Goal: Task Accomplishment & Management: Manage account settings

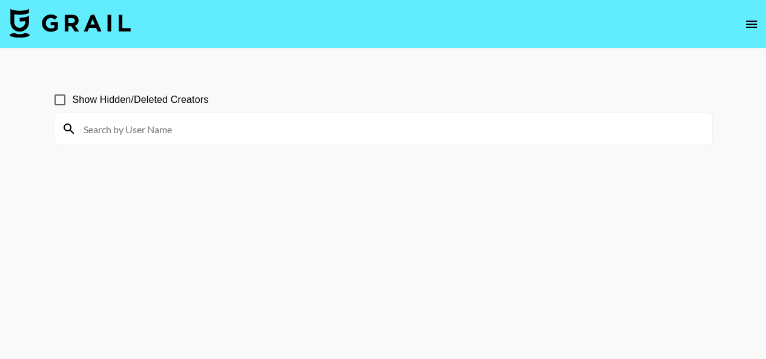
click at [489, 133] on input at bounding box center [390, 128] width 629 height 19
type input "melissa_fakler"
click at [421, 127] on input at bounding box center [390, 128] width 629 height 19
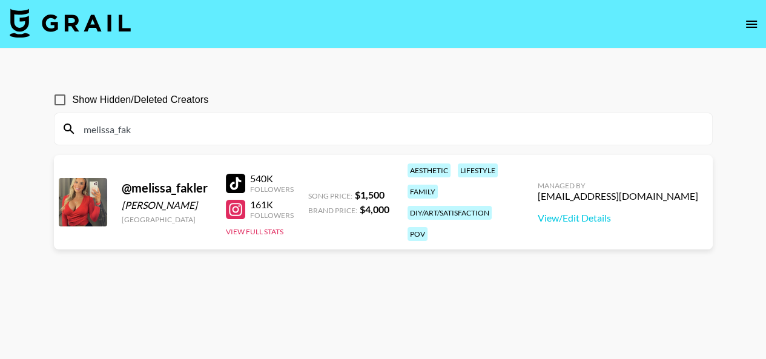
type input "melissa_fak"
drag, startPoint x: 500, startPoint y: 332, endPoint x: 531, endPoint y: 359, distance: 41.3
click at [528, 354] on main "Show Hidden/Deleted Creators melissa_fak @ melissa_fakler Melissa Mary Fakler U…" at bounding box center [383, 208] width 766 height 320
click at [263, 227] on button "View Full Stats" at bounding box center [255, 231] width 58 height 9
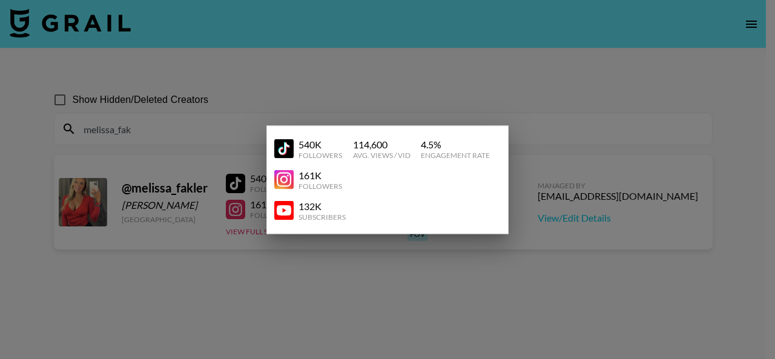
click at [391, 286] on div at bounding box center [387, 179] width 775 height 359
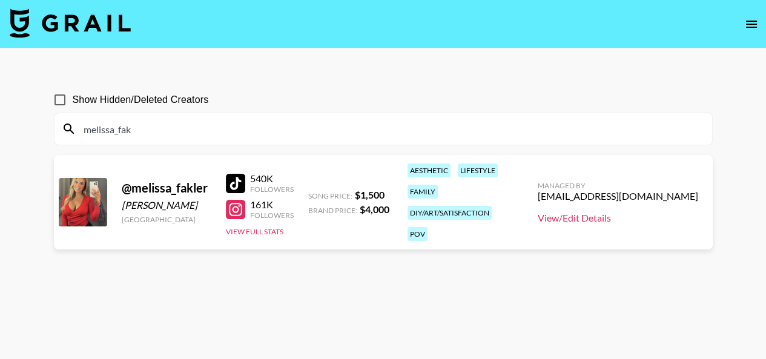
click at [595, 212] on link "View/Edit Details" at bounding box center [618, 218] width 160 height 12
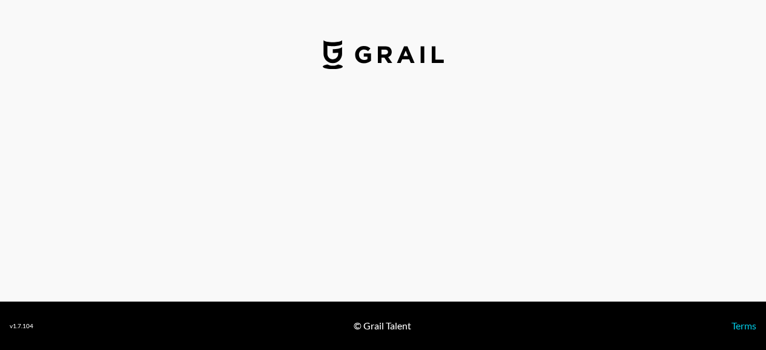
select select "USD"
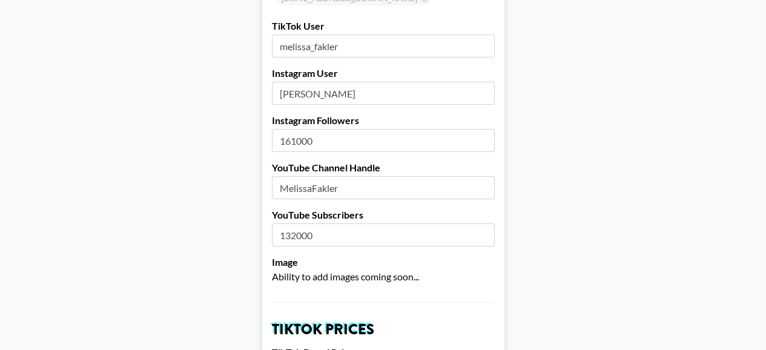
scroll to position [154, 0]
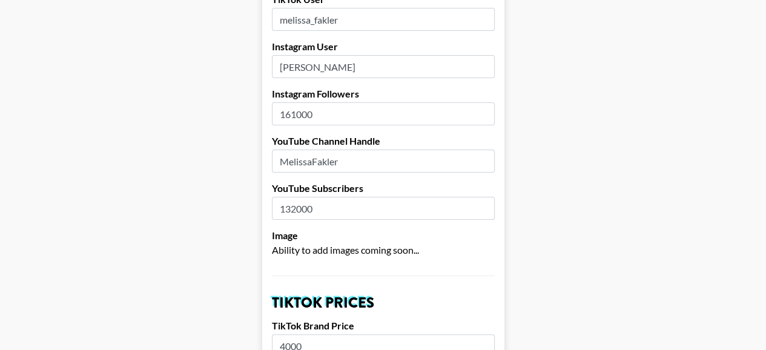
drag, startPoint x: 299, startPoint y: 113, endPoint x: 277, endPoint y: 114, distance: 22.4
click at [277, 114] on input "161000" at bounding box center [383, 113] width 223 height 23
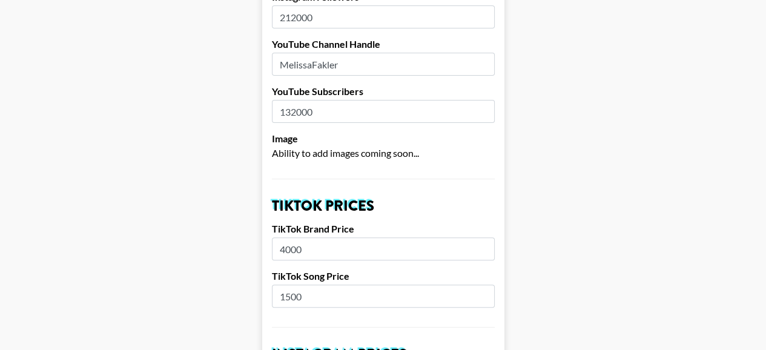
scroll to position [262, 0]
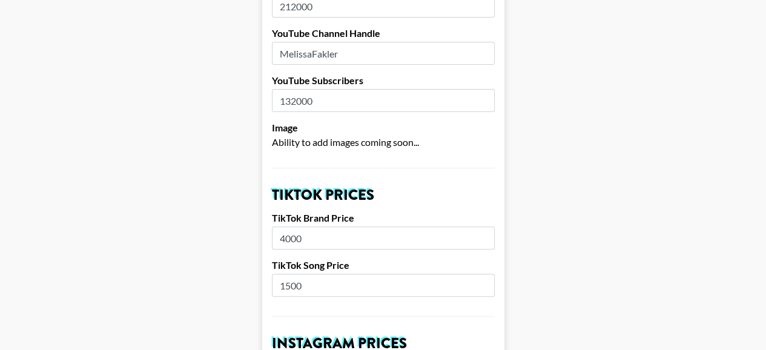
type input "212000"
click at [419, 240] on input "4000" at bounding box center [383, 237] width 223 height 23
type input "4"
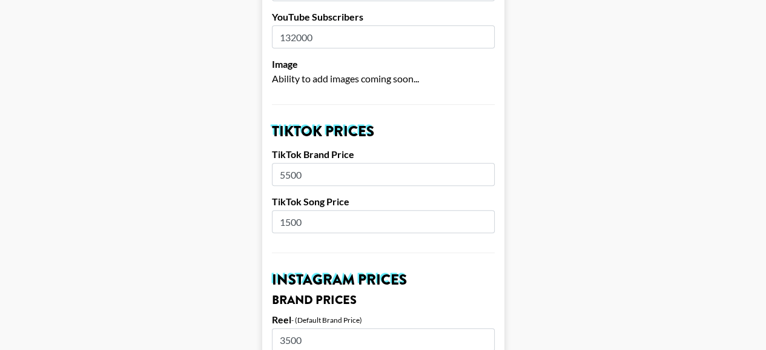
scroll to position [336, 0]
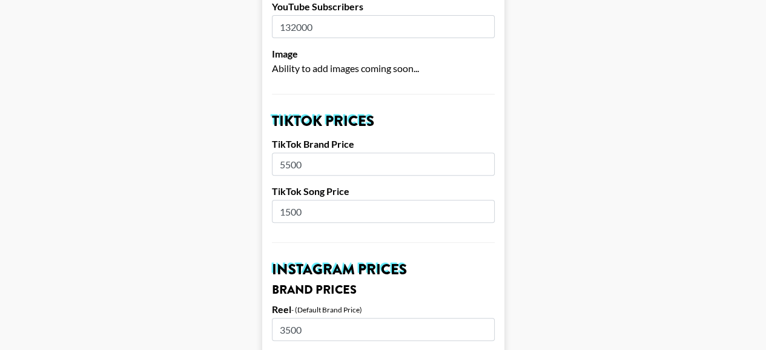
type input "5500"
click at [402, 211] on input "1500" at bounding box center [383, 211] width 223 height 23
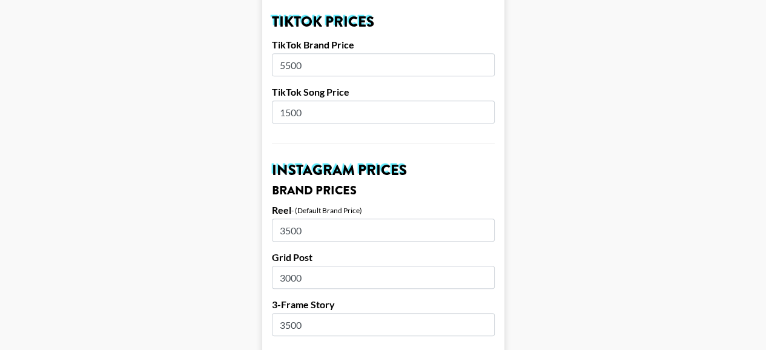
scroll to position [441, 0]
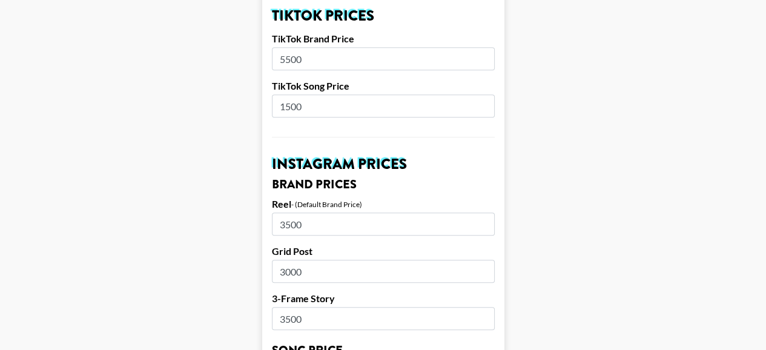
click at [390, 226] on input "3500" at bounding box center [383, 224] width 223 height 23
type input "3"
type input "4000"
click at [420, 273] on input "3000" at bounding box center [383, 271] width 223 height 23
type input "3500"
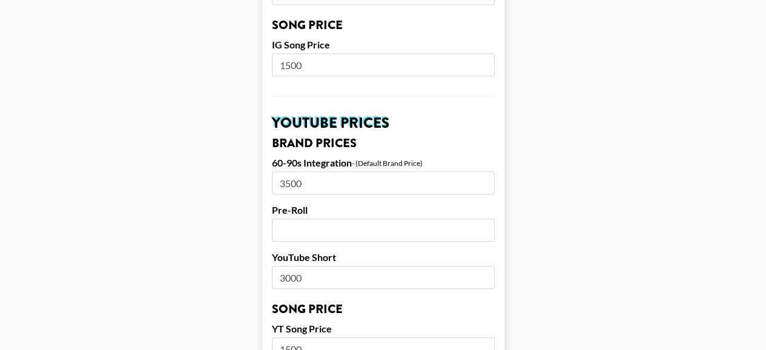
scroll to position [770, 0]
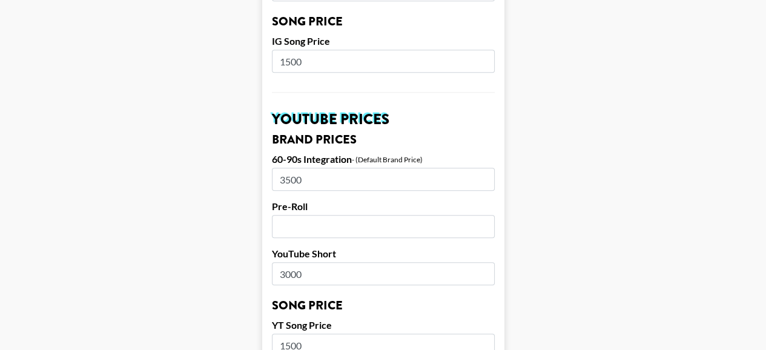
click at [465, 179] on input "3500" at bounding box center [383, 179] width 223 height 23
click at [442, 269] on input "3000" at bounding box center [383, 273] width 223 height 23
click at [625, 246] on main "Airtable ID: recqdMdo25HFRJPPs Manager(s) elle.longhi@grail-talent.com ​ TikTok…" at bounding box center [383, 51] width 747 height 1507
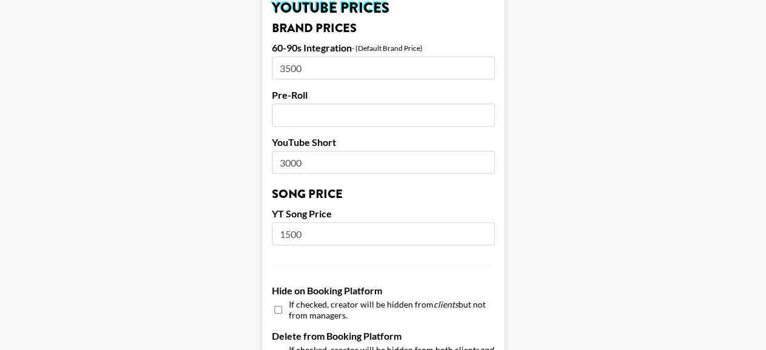
scroll to position [885, 0]
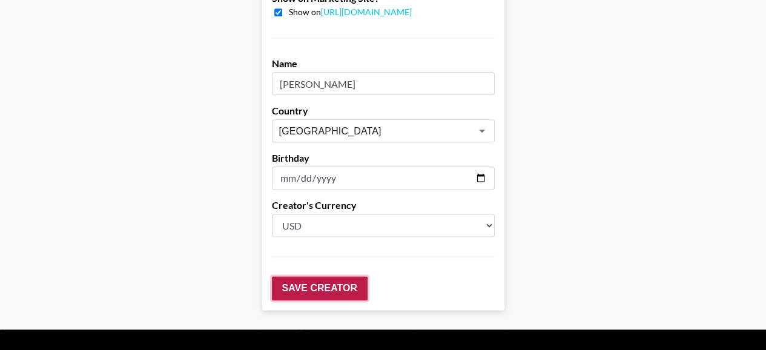
click at [341, 297] on input "Save Creator" at bounding box center [320, 288] width 96 height 24
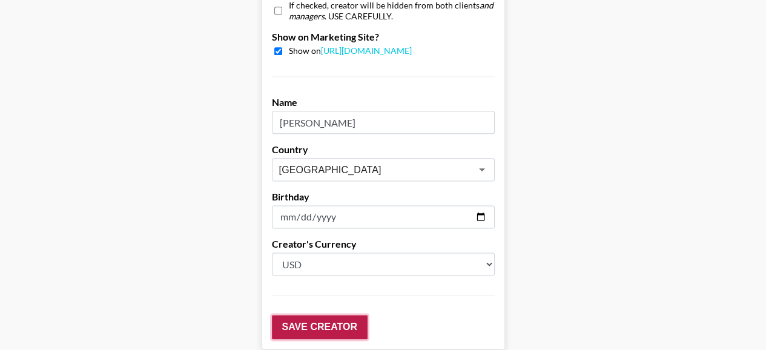
scroll to position [1304, 0]
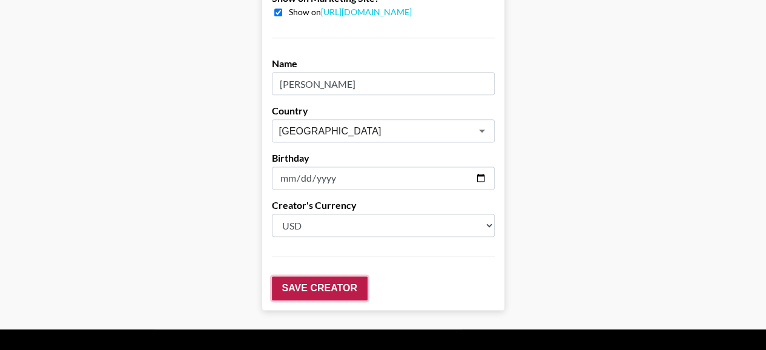
click at [345, 297] on input "Save Creator" at bounding box center [320, 288] width 96 height 24
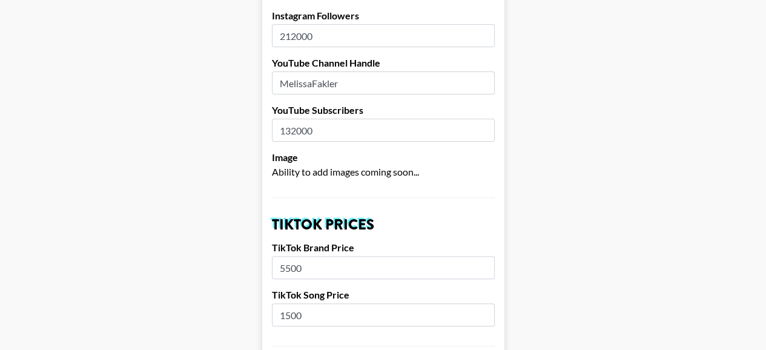
scroll to position [277, 0]
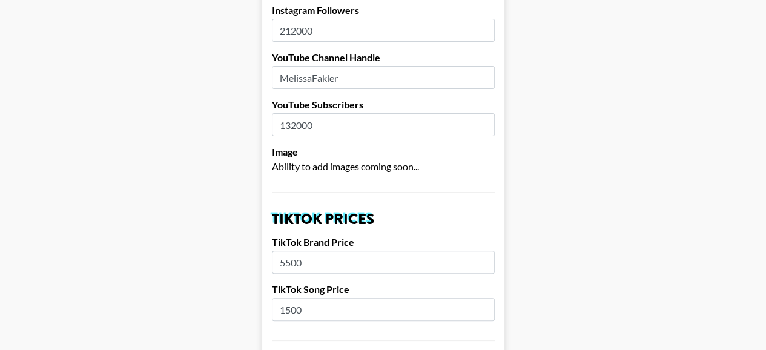
click at [448, 266] on input "5500" at bounding box center [383, 262] width 223 height 23
click at [457, 242] on label "TikTok Brand Price" at bounding box center [383, 242] width 223 height 12
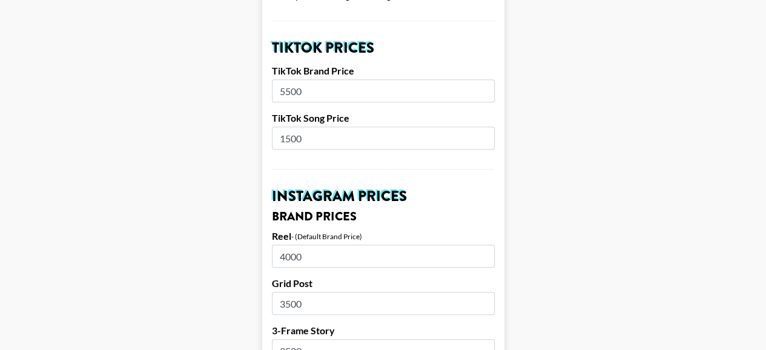
scroll to position [450, 0]
